Goal: Transaction & Acquisition: Book appointment/travel/reservation

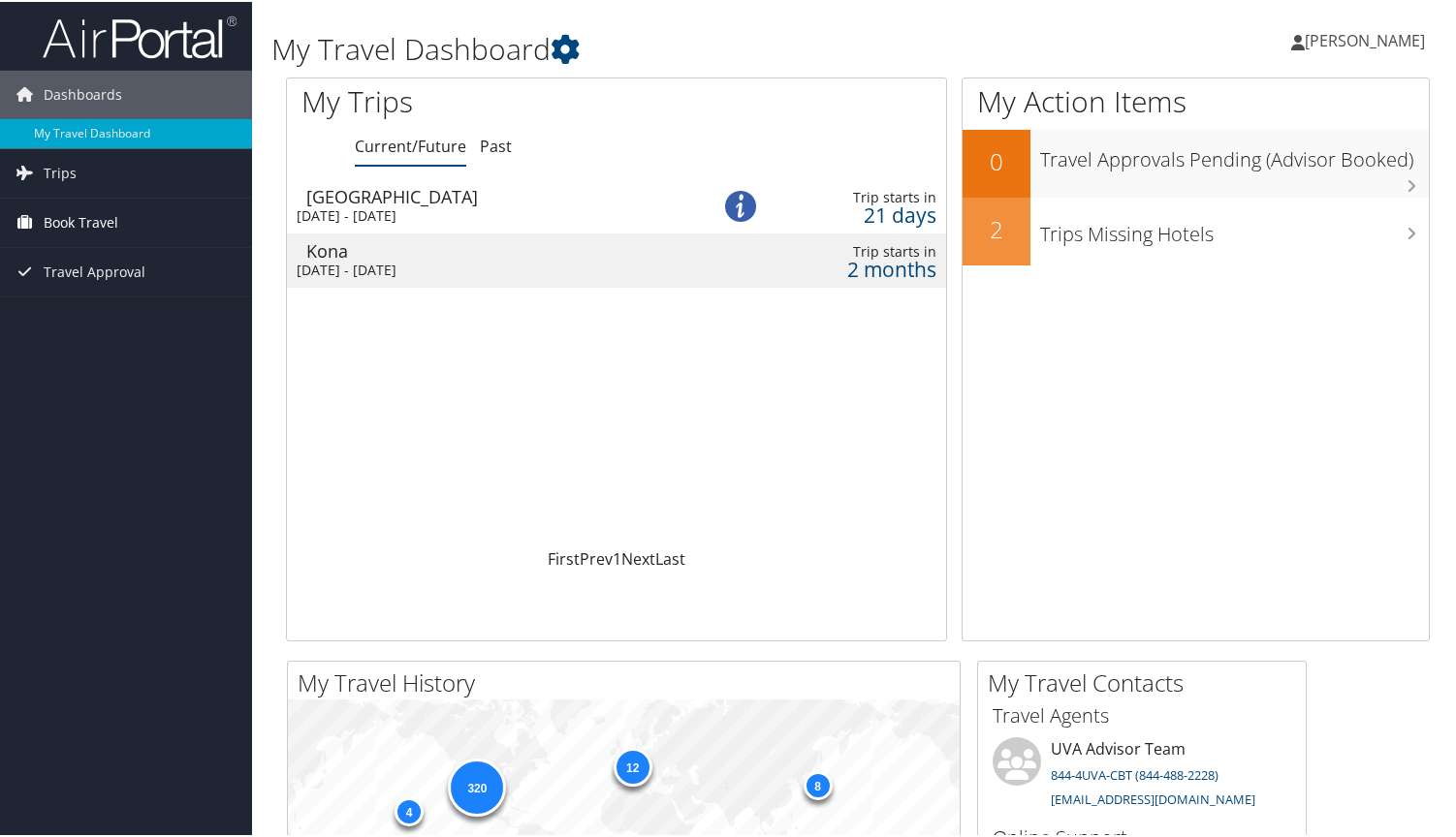
click at [64, 217] on span "Book Travel" at bounding box center [81, 220] width 75 height 49
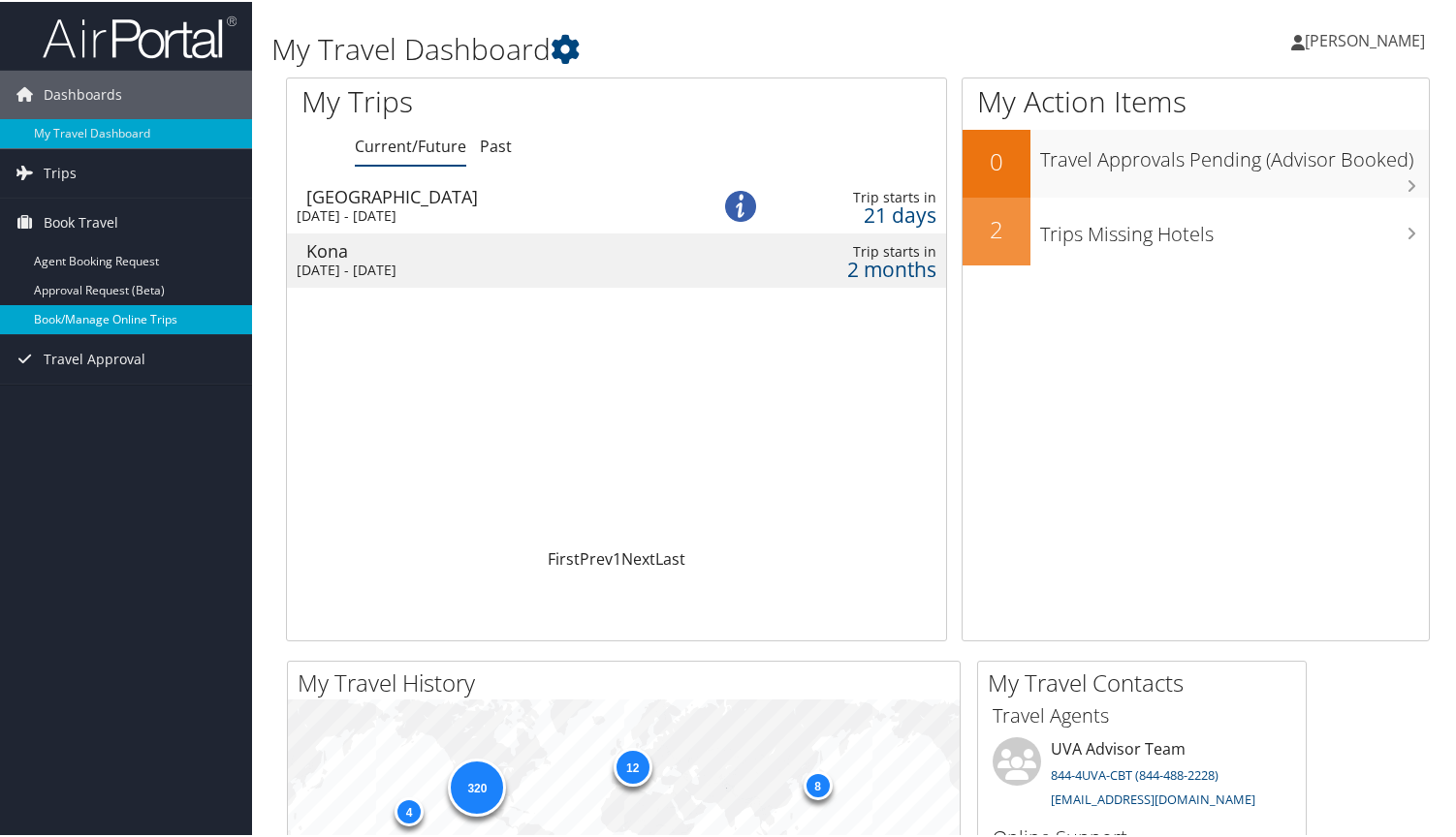
click at [112, 316] on link "Book/Manage Online Trips" at bounding box center [126, 317] width 252 height 29
